Goal: Task Accomplishment & Management: Manage account settings

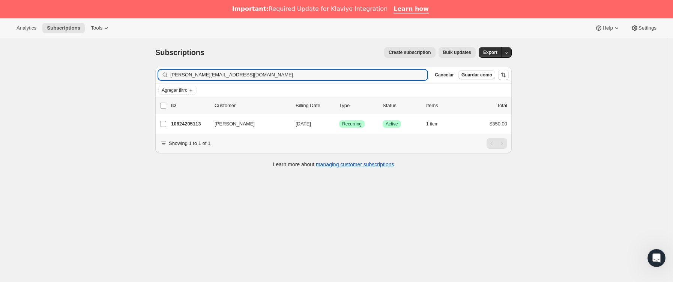
drag, startPoint x: 239, startPoint y: 75, endPoint x: 17, endPoint y: 68, distance: 221.8
click at [22, 68] on div "Subscriptions. Esta página está lista Subscriptions Create subscription Bulk up…" at bounding box center [333, 179] width 667 height 282
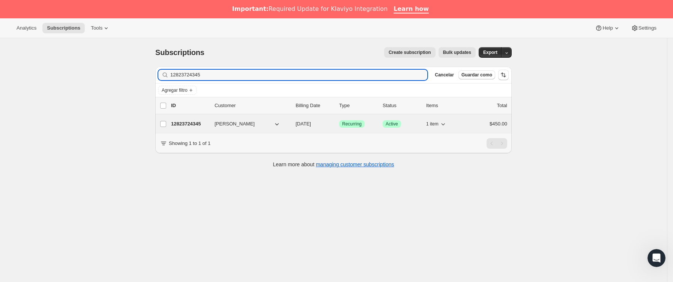
type input "12823724345"
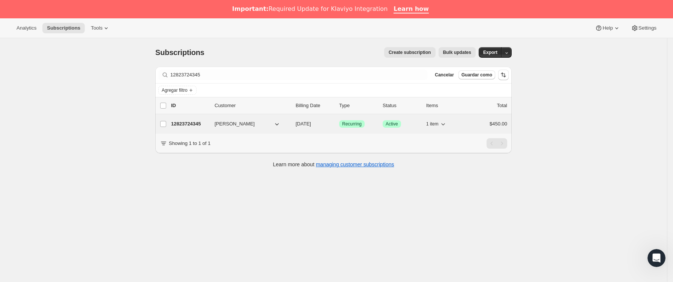
click at [206, 125] on p "12823724345" at bounding box center [190, 124] width 38 height 8
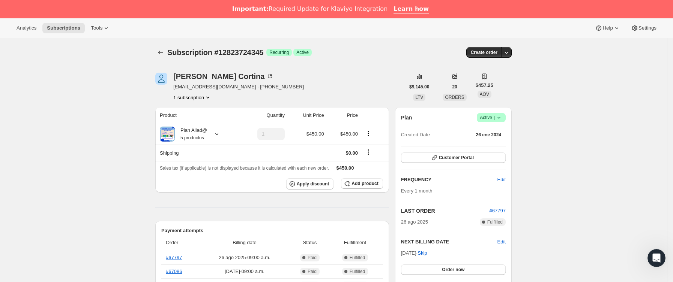
click at [503, 122] on icon at bounding box center [499, 118] width 8 height 8
click at [503, 143] on span "Cancel subscription" at bounding box center [494, 146] width 42 height 6
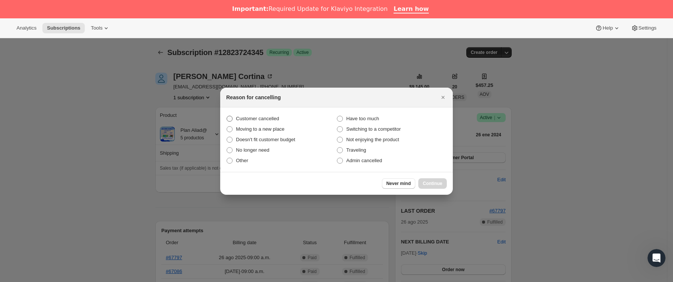
click at [257, 119] on span "Customer cancelled" at bounding box center [257, 119] width 43 height 6
click at [227, 116] on input "Customer cancelled" at bounding box center [227, 116] width 0 height 0
radio input "true"
click at [437, 181] on span "Continue" at bounding box center [433, 184] width 20 height 6
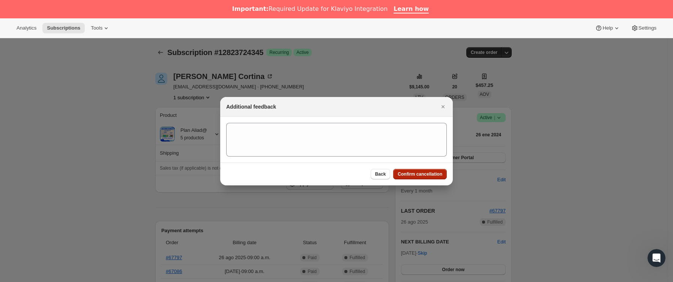
click at [437, 180] on div "Back Confirm cancellation" at bounding box center [336, 174] width 233 height 23
click at [433, 176] on span "Confirm cancellation" at bounding box center [420, 174] width 45 height 6
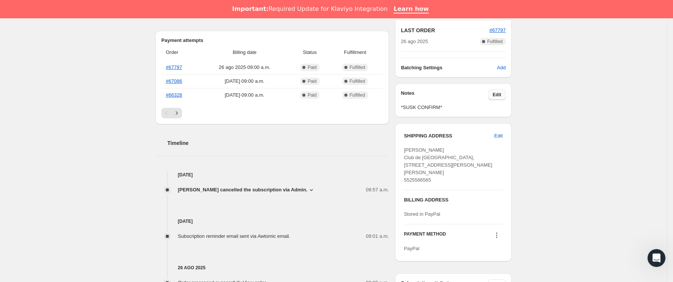
click at [504, 96] on button "Edit" at bounding box center [497, 95] width 18 height 11
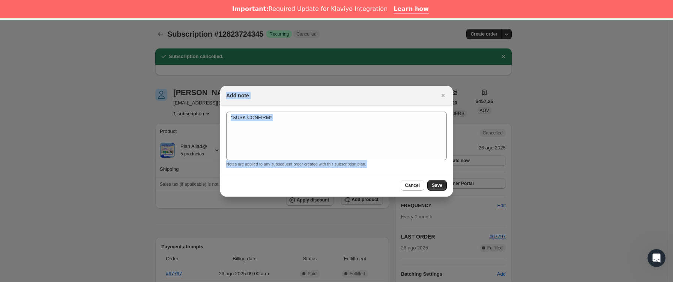
scroll to position [225, 0]
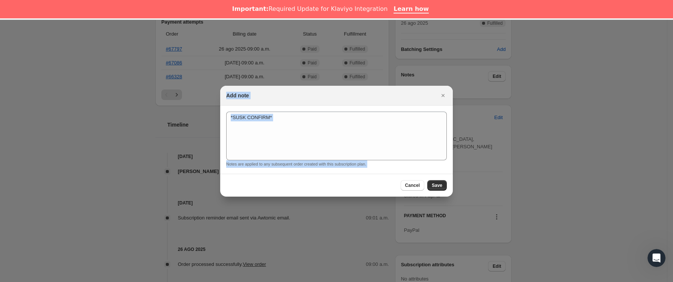
click at [382, 110] on section "*SUSK CONFIRM* *SUSK CONFIRM* Notes are applied to any subsequent order created…" at bounding box center [336, 140] width 233 height 68
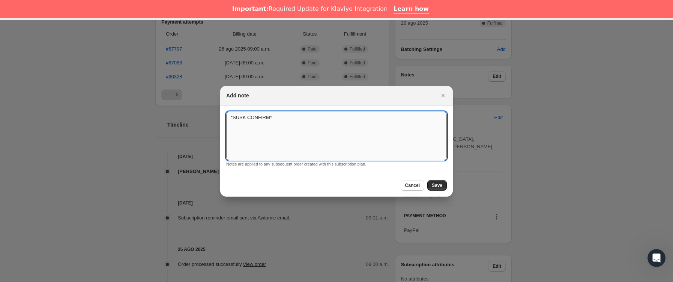
click at [377, 119] on textarea "*SUSK CONFIRM*" at bounding box center [336, 136] width 221 height 49
type textarea "*SUSK CONFIRM* noo indica"
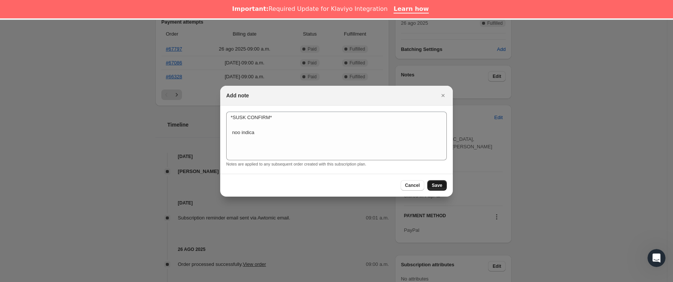
click at [438, 183] on span "Save" at bounding box center [437, 186] width 11 height 6
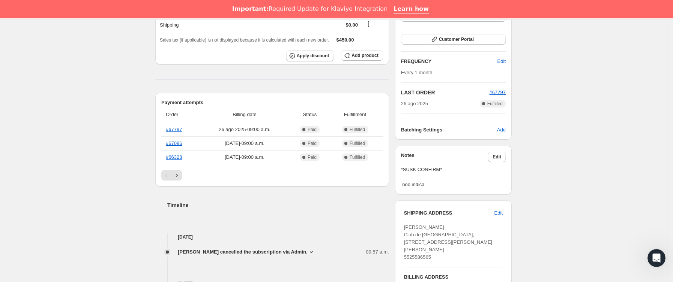
scroll to position [302, 0]
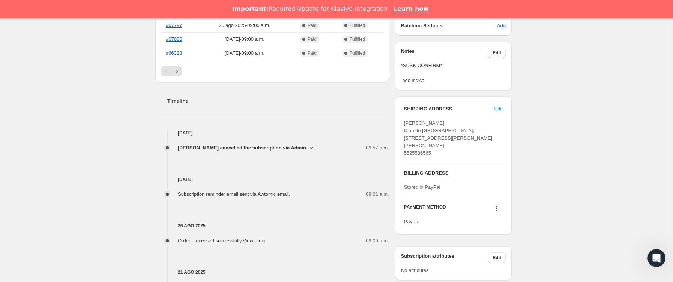
click at [438, 147] on span "[PERSON_NAME] Club de [GEOGRAPHIC_DATA], [STREET_ADDRESS][PERSON_NAME][PERSON_N…" at bounding box center [448, 138] width 89 height 36
copy span "05100"
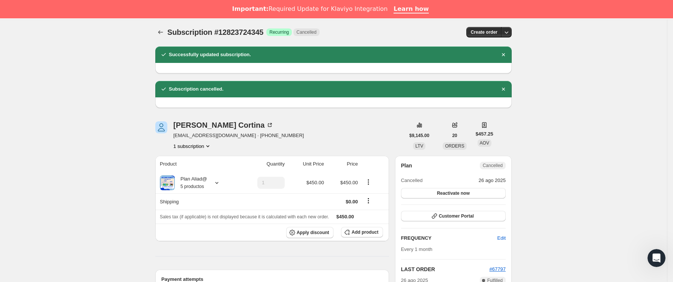
scroll to position [20, 0]
click at [163, 29] on icon "Subscriptions" at bounding box center [161, 33] width 8 height 8
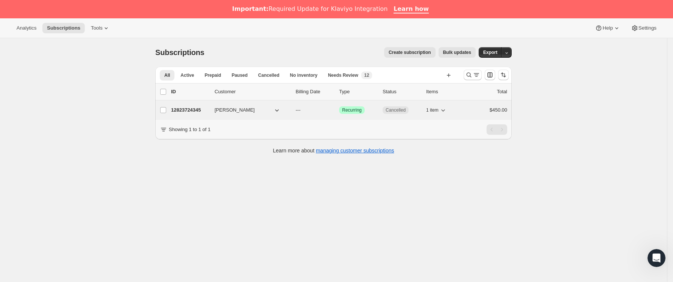
click at [201, 113] on p "12823724345" at bounding box center [190, 111] width 38 height 8
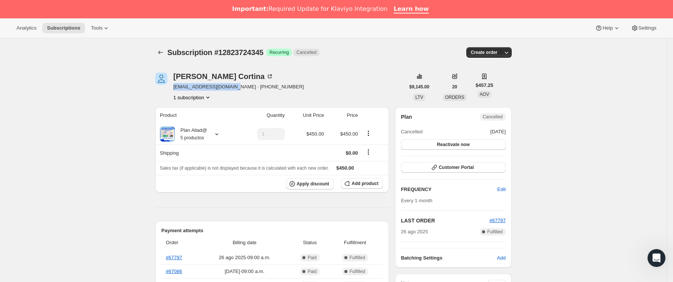
drag, startPoint x: 175, startPoint y: 88, endPoint x: 231, endPoint y: 87, distance: 56.3
click at [231, 87] on div "[PERSON_NAME] [EMAIL_ADDRESS][DOMAIN_NAME] · [PHONE_NUMBER] 1 subscription" at bounding box center [279, 87] width 249 height 29
copy span "[EMAIL_ADDRESS][DOMAIN_NAME]"
click at [160, 50] on icon "Subscriptions" at bounding box center [161, 53] width 8 height 8
